Goal: Task Accomplishment & Management: Use online tool/utility

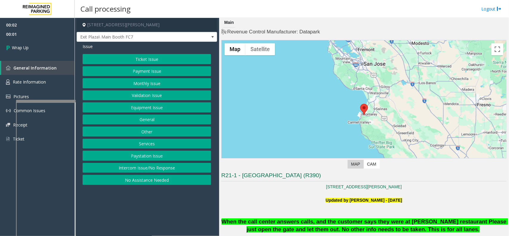
drag, startPoint x: 166, startPoint y: 167, endPoint x: 168, endPoint y: 145, distance: 22.2
click at [166, 167] on button "Intercom Issue/No Response" at bounding box center [147, 168] width 128 height 10
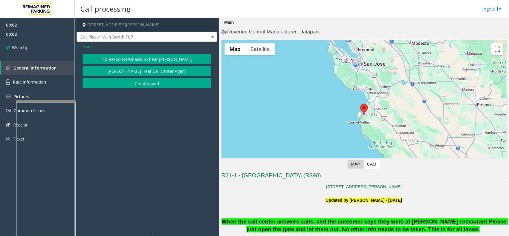
click at [169, 87] on button "Call dropped" at bounding box center [147, 83] width 128 height 10
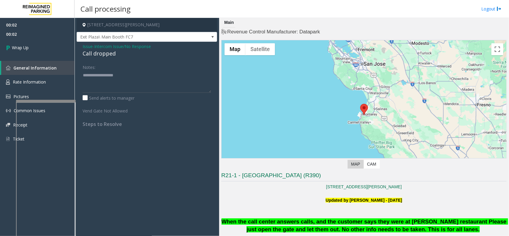
click at [104, 56] on div "Call dropped" at bounding box center [147, 53] width 128 height 8
type textarea "**********"
click at [47, 46] on link "Wrap Up" at bounding box center [37, 48] width 74 height 18
